Goal: Information Seeking & Learning: Check status

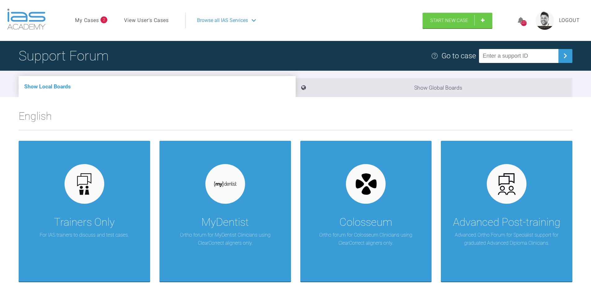
click at [85, 20] on link "My Cases" at bounding box center [87, 20] width 24 height 8
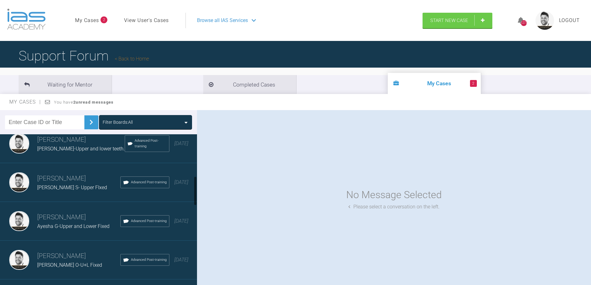
scroll to position [217, 0]
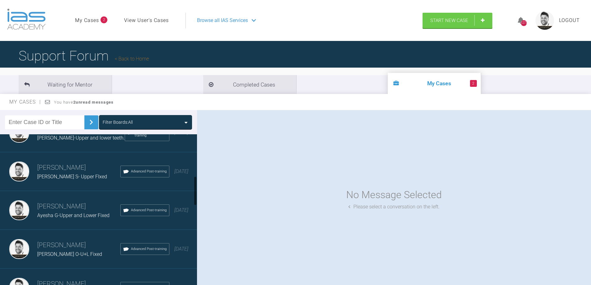
click at [66, 214] on span "Ayesha G-Upper and Lower Fixed" at bounding box center [73, 216] width 72 height 6
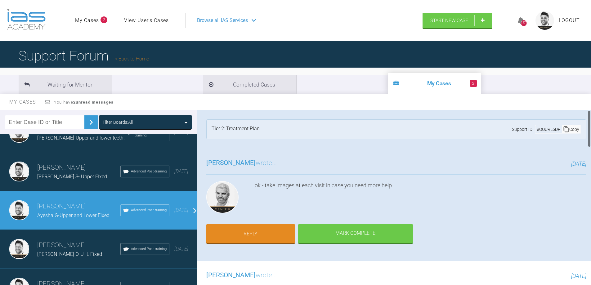
click at [434, 207] on div "ok - take images at each visit in case you need more help" at bounding box center [421, 198] width 332 height 35
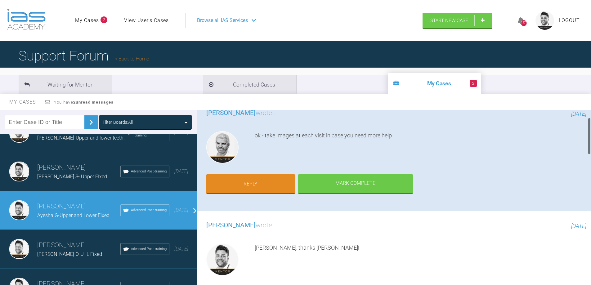
scroll to position [62, 0]
